Goal: Task Accomplishment & Management: Manage account settings

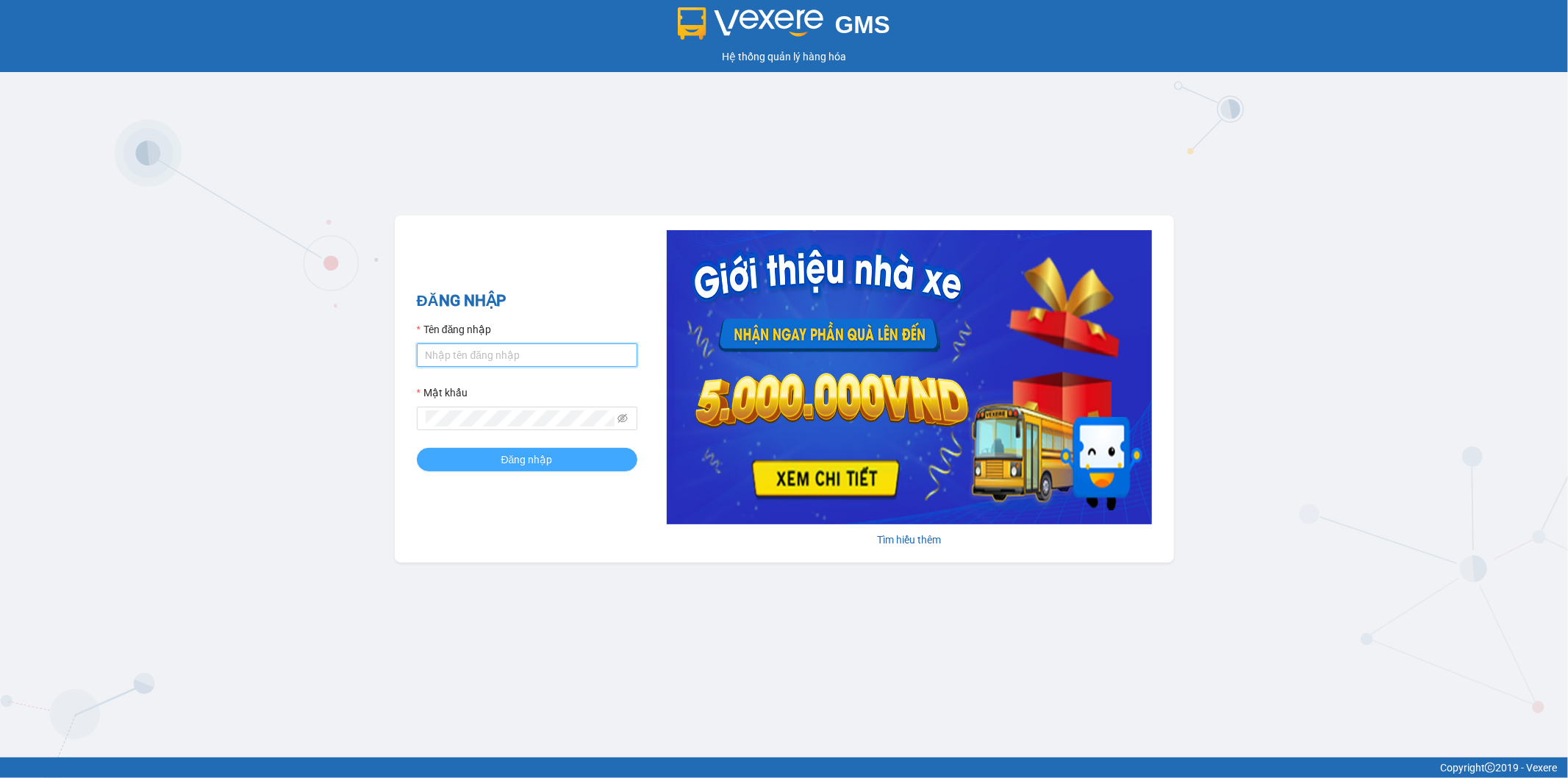
type input "thanhhoai.huynhgia"
drag, startPoint x: 520, startPoint y: 466, endPoint x: 520, endPoint y: 458, distance: 8.0
click at [520, 466] on span "Đăng nhập" at bounding box center [527, 459] width 51 height 16
